Goal: Task Accomplishment & Management: Use online tool/utility

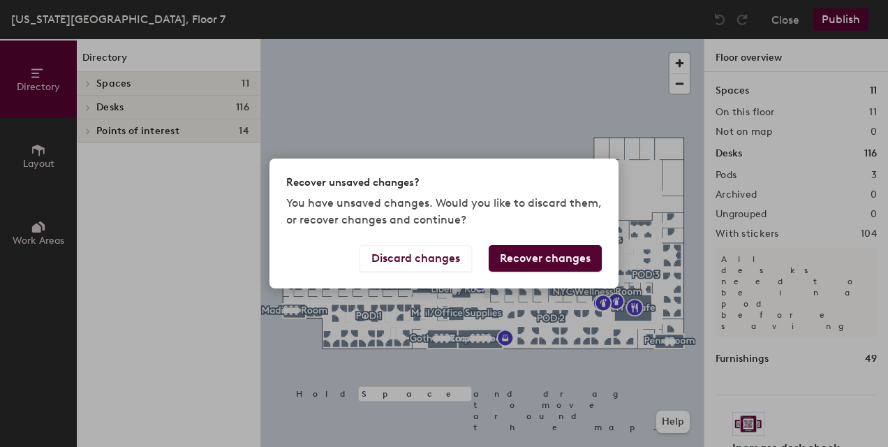
click at [447, 259] on button "Discard changes" at bounding box center [415, 258] width 112 height 27
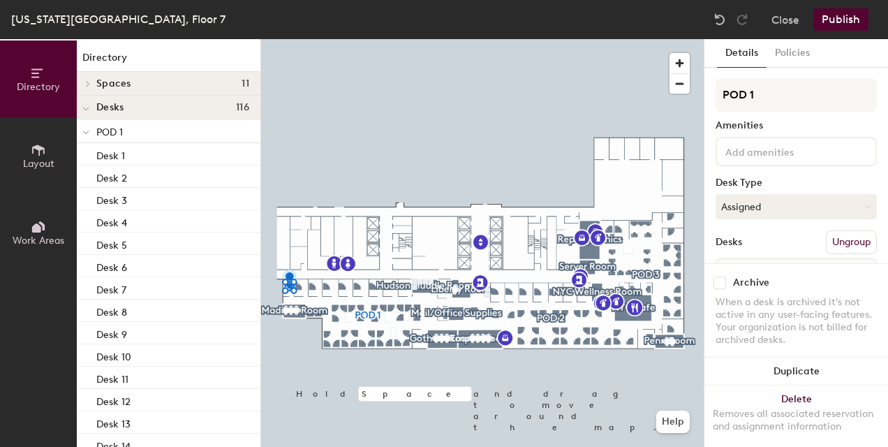
scroll to position [83, 0]
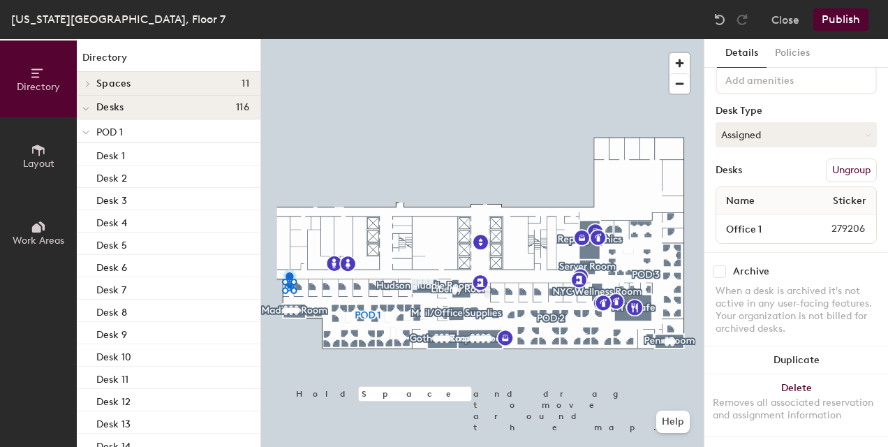
click at [773, 122] on button "Assigned" at bounding box center [795, 134] width 161 height 25
click at [749, 168] on div "Assigned" at bounding box center [786, 178] width 140 height 21
click at [829, 13] on button "Publish" at bounding box center [840, 19] width 55 height 22
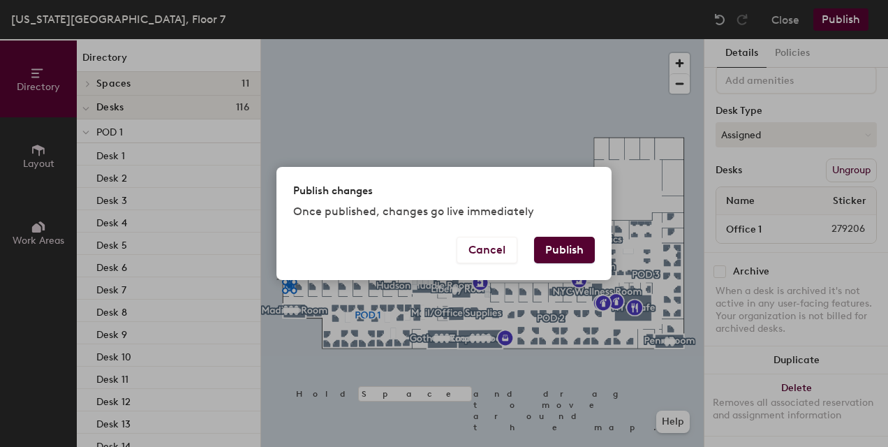
click at [574, 247] on button "Publish" at bounding box center [564, 250] width 61 height 27
